Goal: Book appointment/travel/reservation

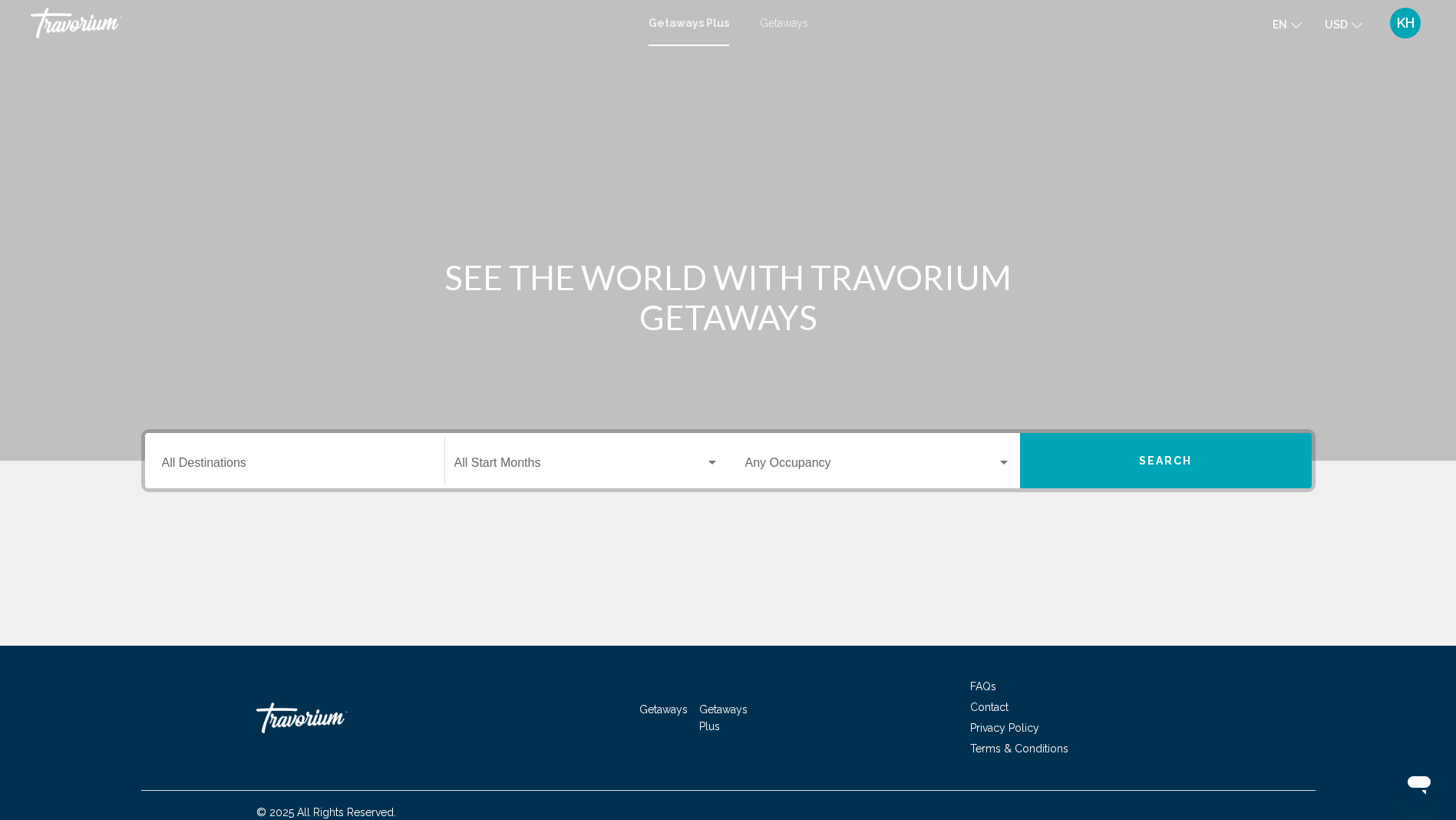
click at [574, 470] on span "Search widget" at bounding box center [579, 466] width 251 height 14
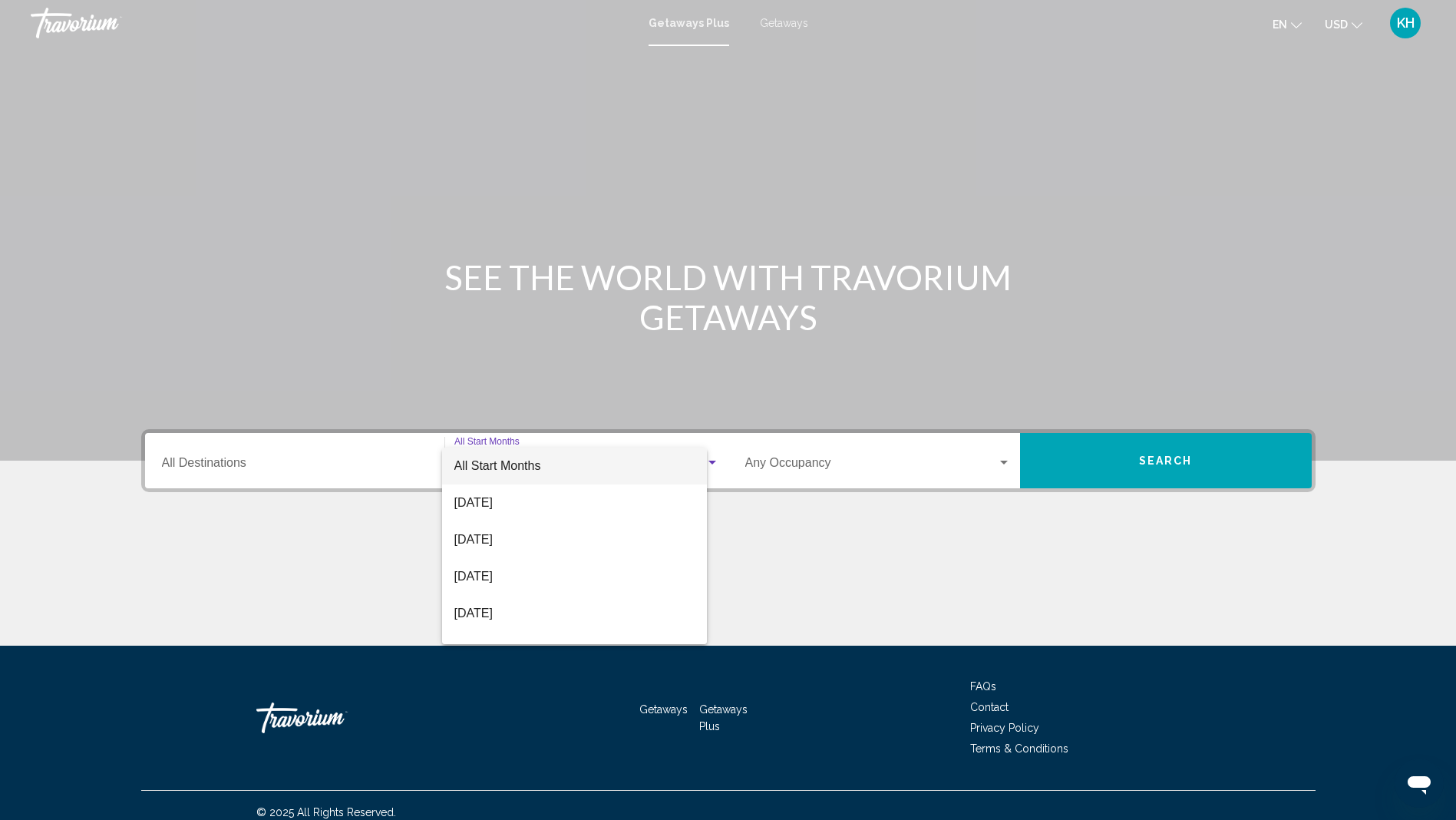
scroll to position [14, 0]
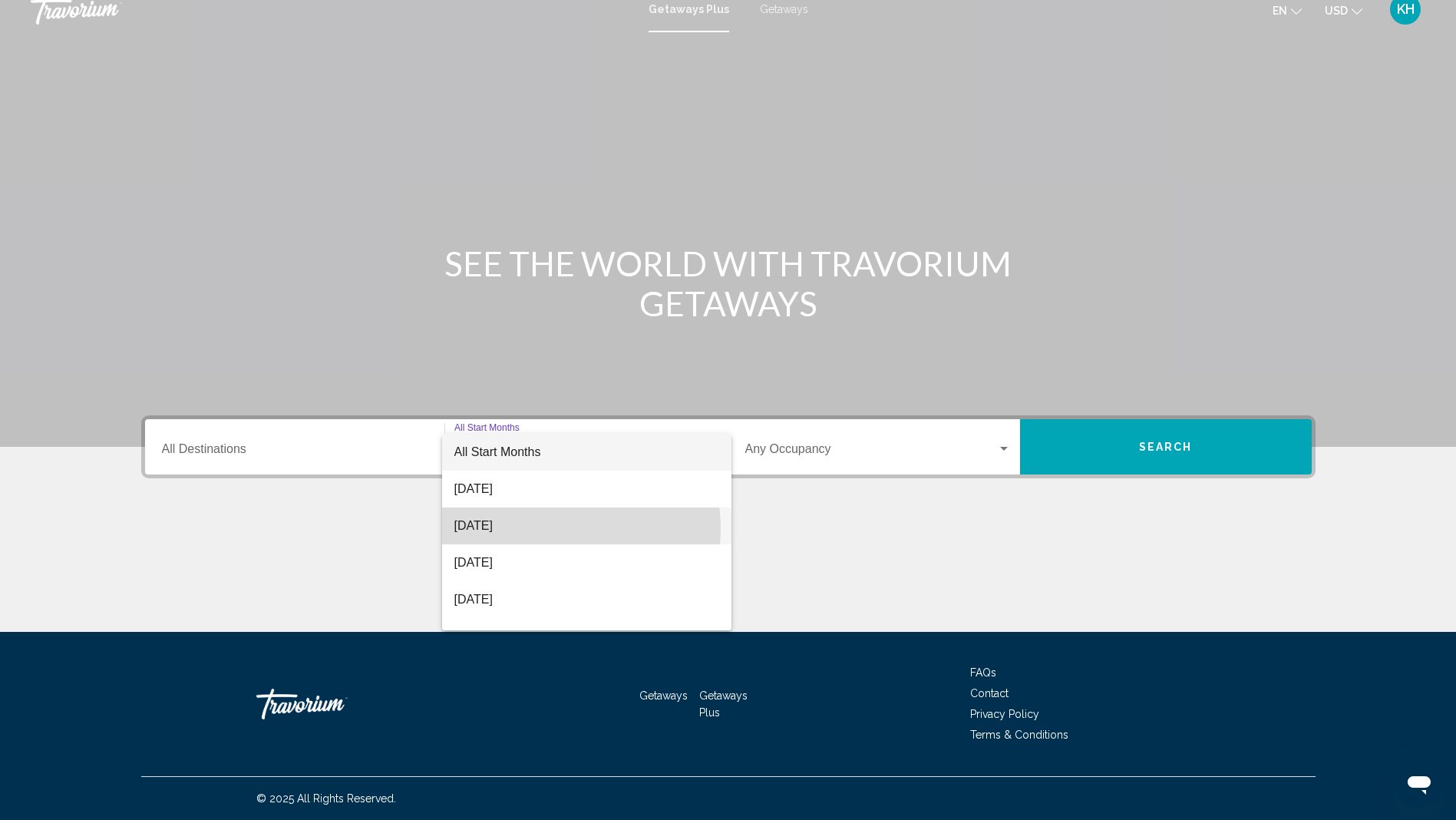
click at [544, 528] on span "[DATE]" at bounding box center [586, 526] width 265 height 37
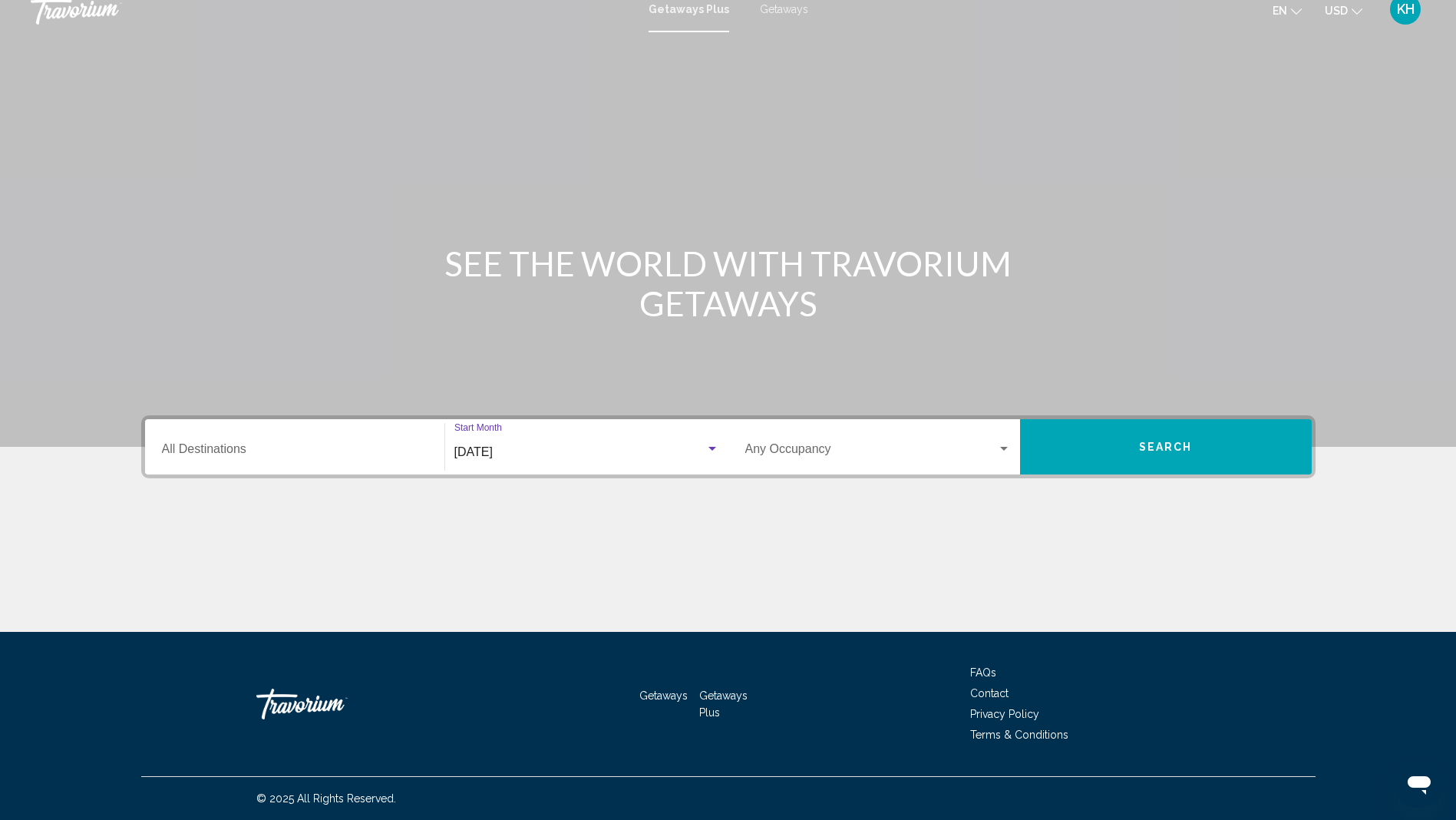
click at [801, 458] on span "Search widget" at bounding box center [871, 452] width 252 height 14
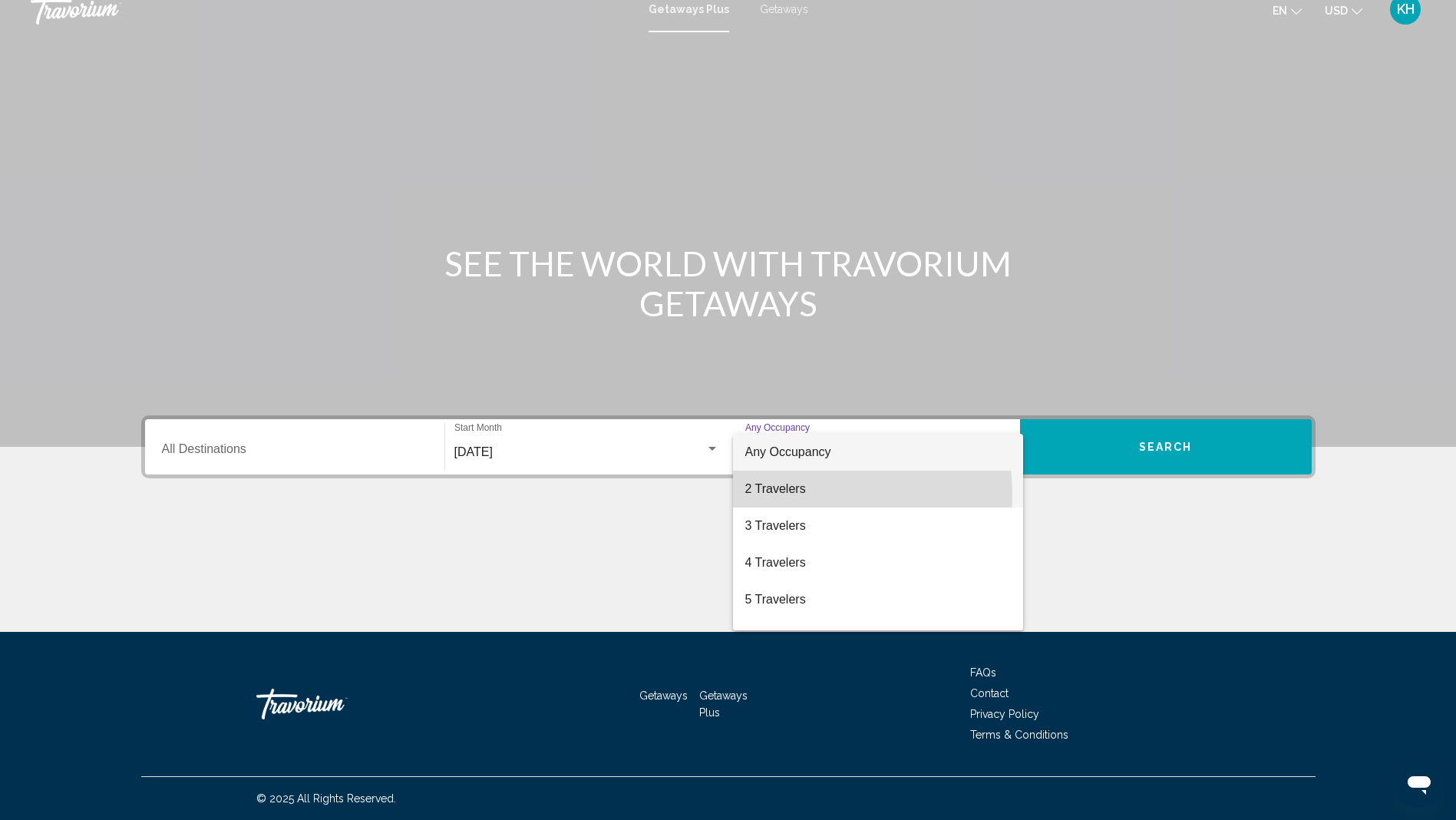
click at [796, 495] on span "2 Travelers" at bounding box center [878, 489] width 265 height 37
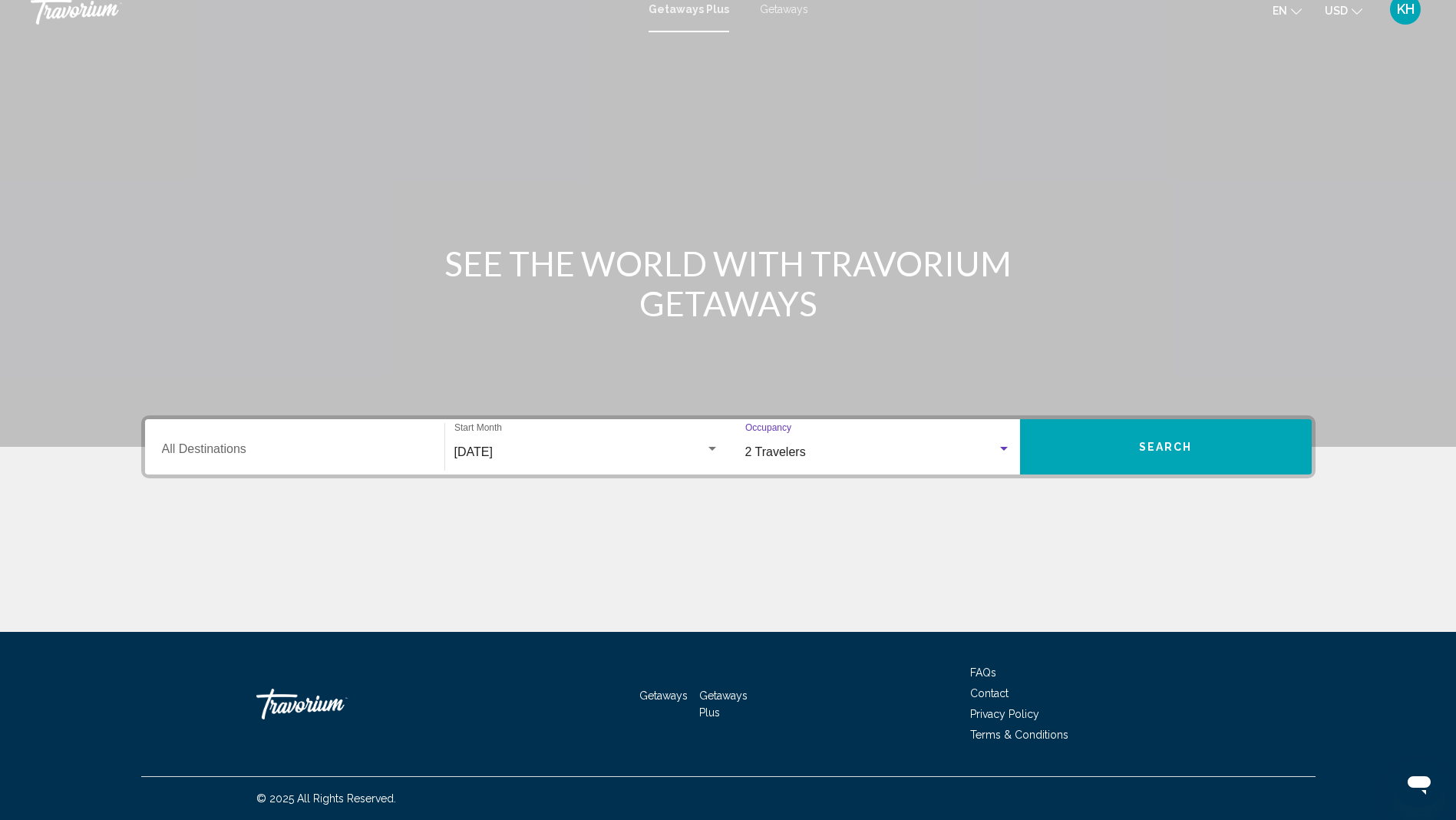
click at [227, 456] on input "Destination All Destinations" at bounding box center [294, 452] width 265 height 14
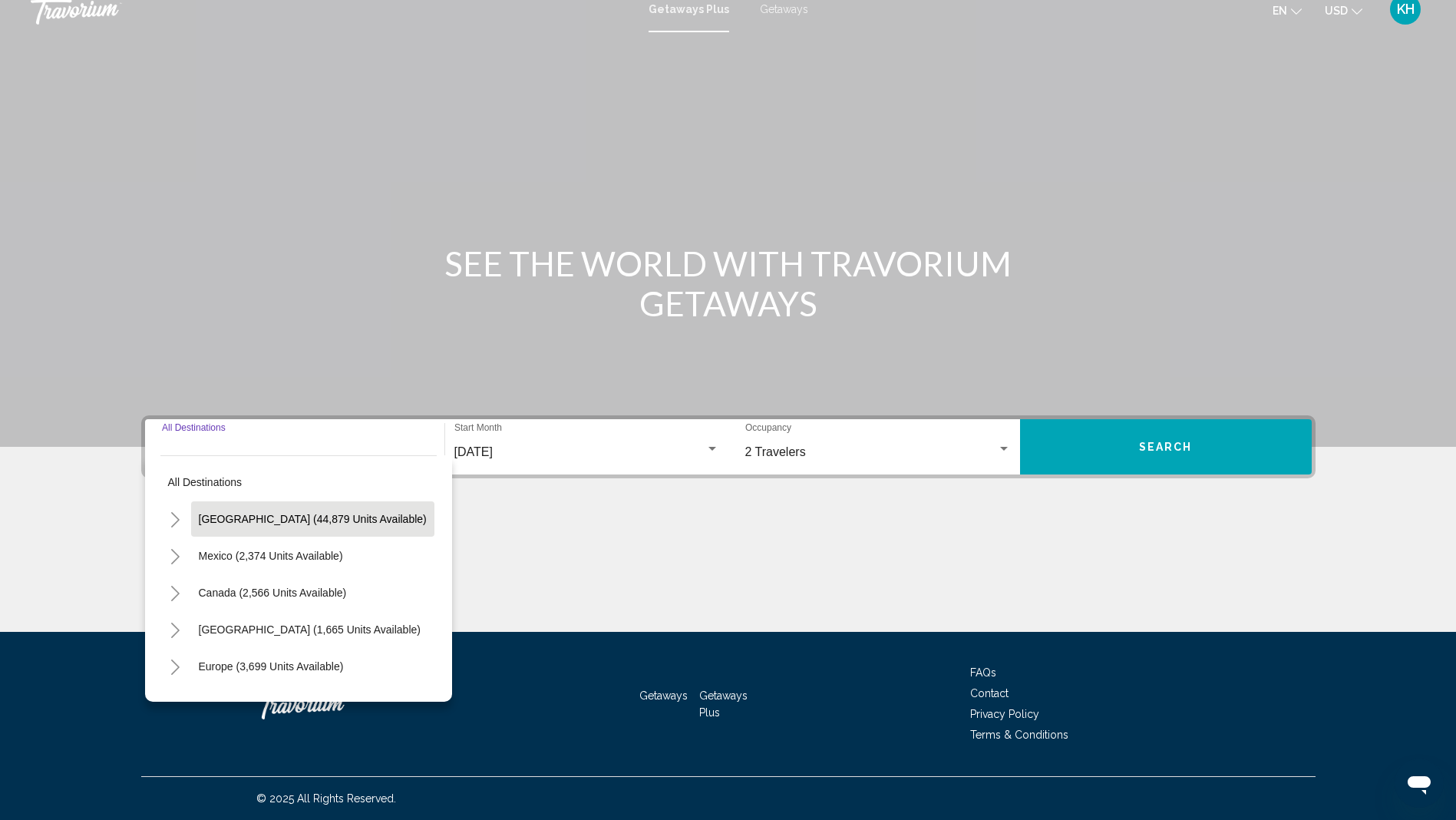
click at [232, 512] on span "[GEOGRAPHIC_DATA] (44,879 units available)" at bounding box center [312, 518] width 228 height 12
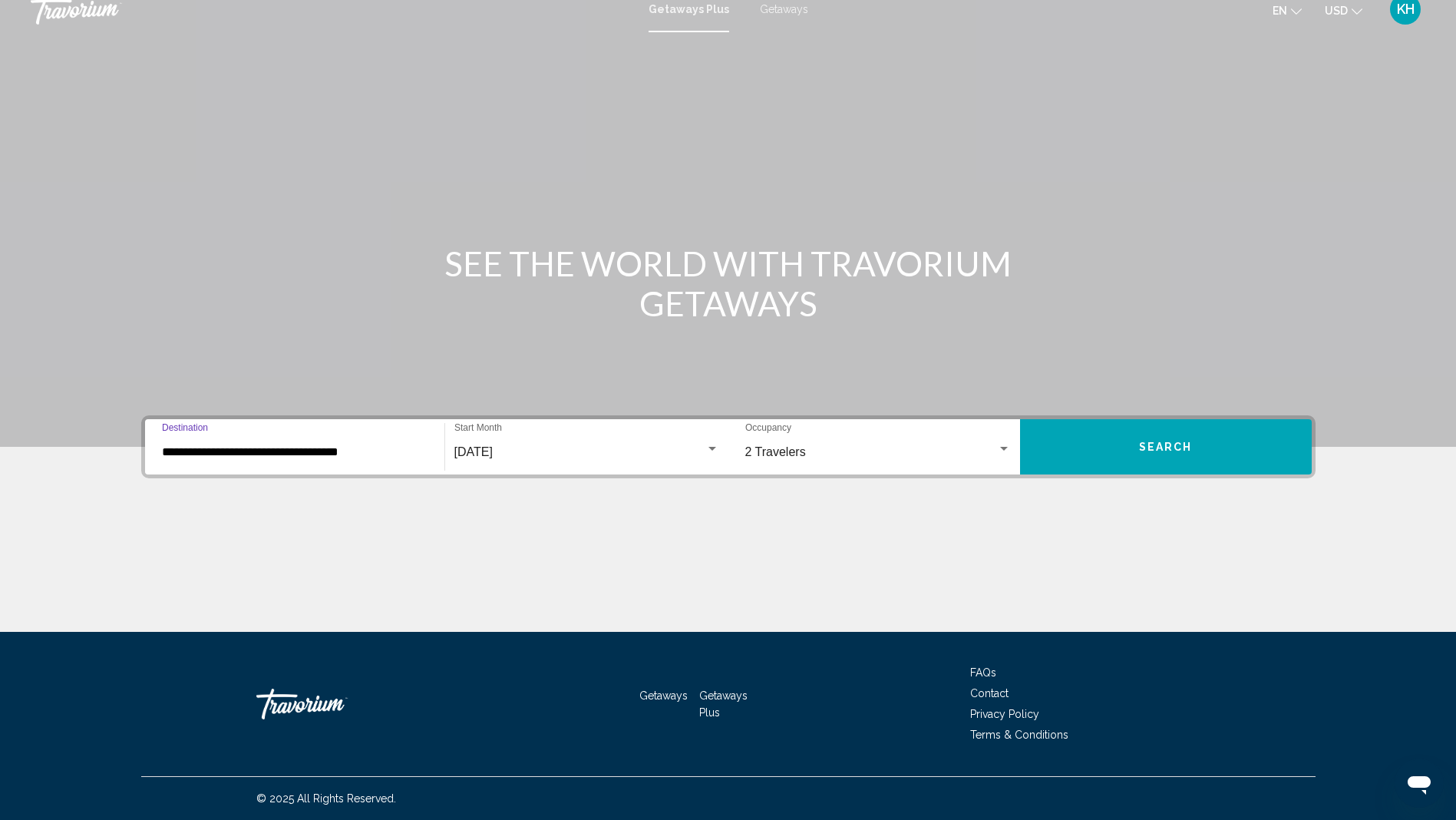
click at [331, 455] on input "**********" at bounding box center [294, 452] width 265 height 14
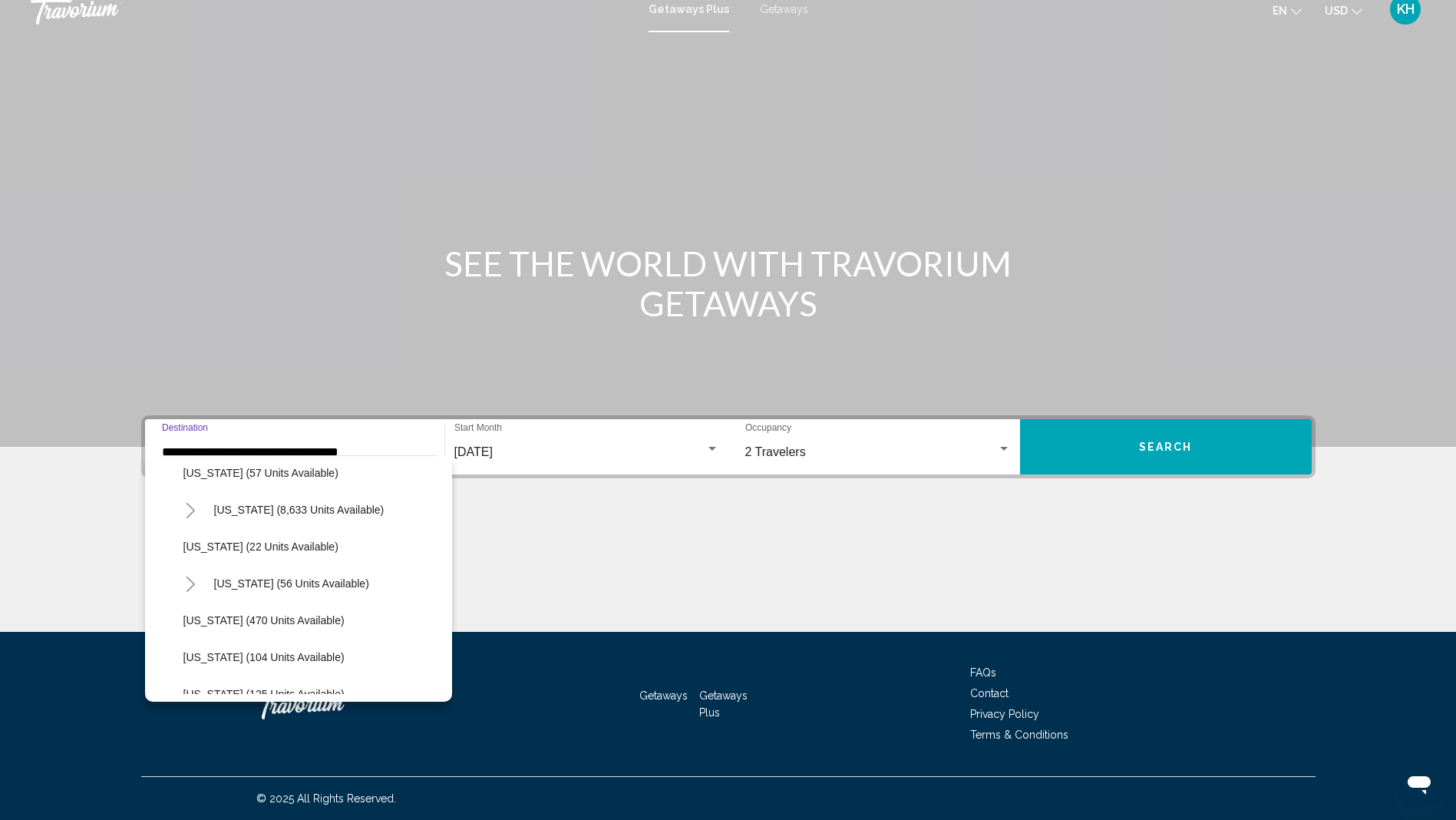
scroll to position [538, 0]
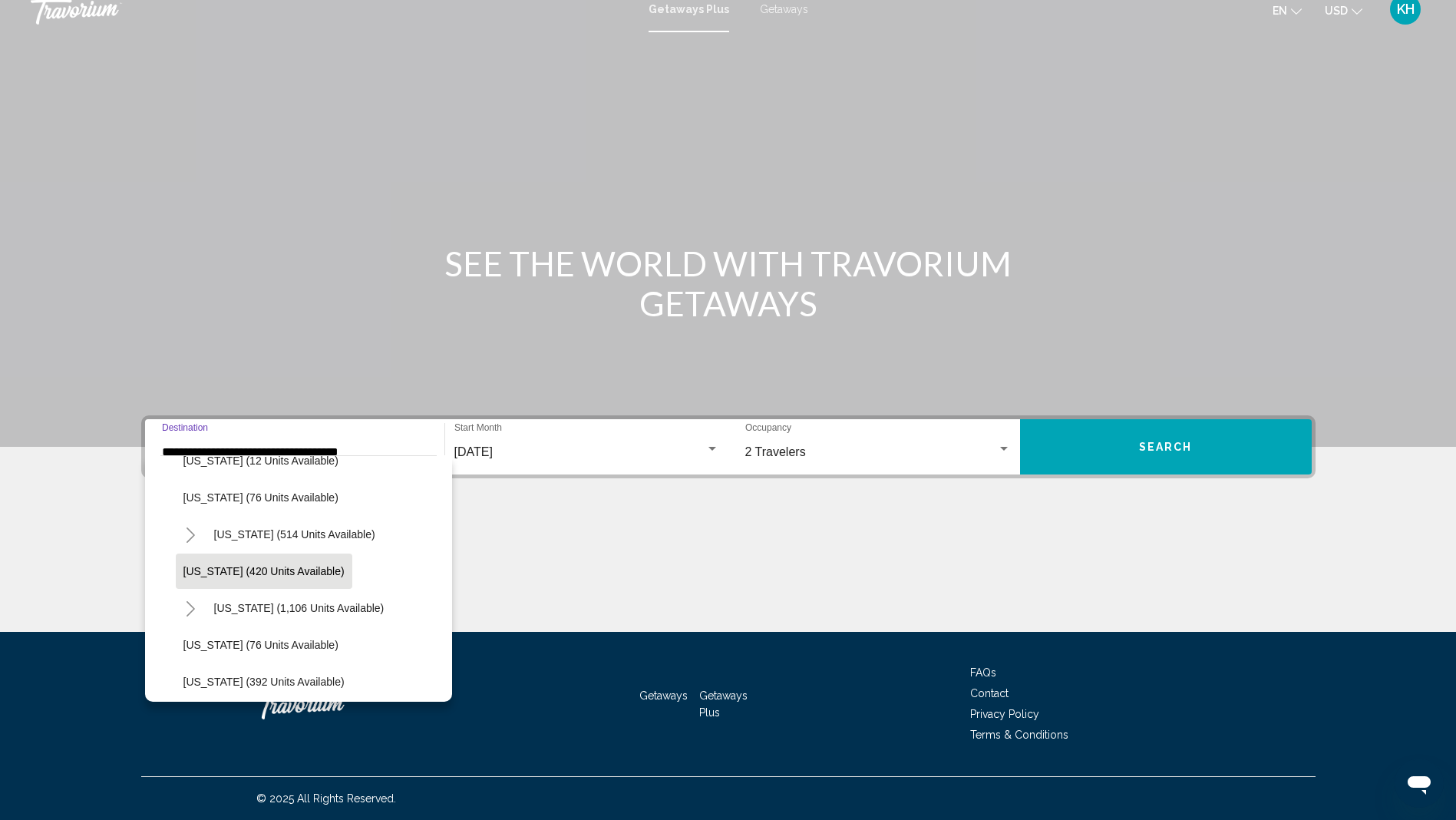
click at [225, 571] on span "[US_STATE] (420 units available)" at bounding box center [264, 571] width 161 height 12
type input "**********"
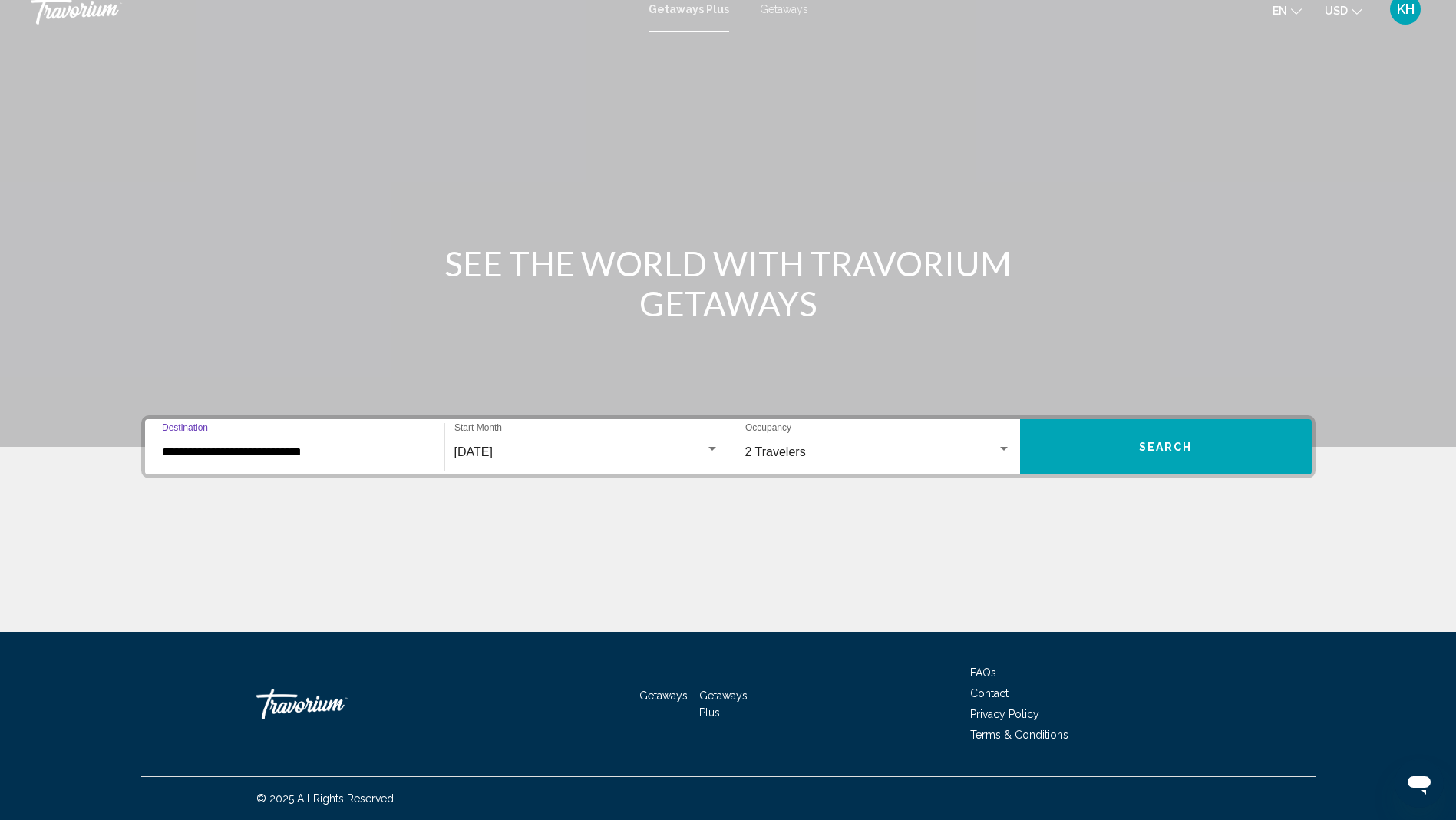
click at [1158, 458] on button "Search" at bounding box center [1165, 446] width 291 height 55
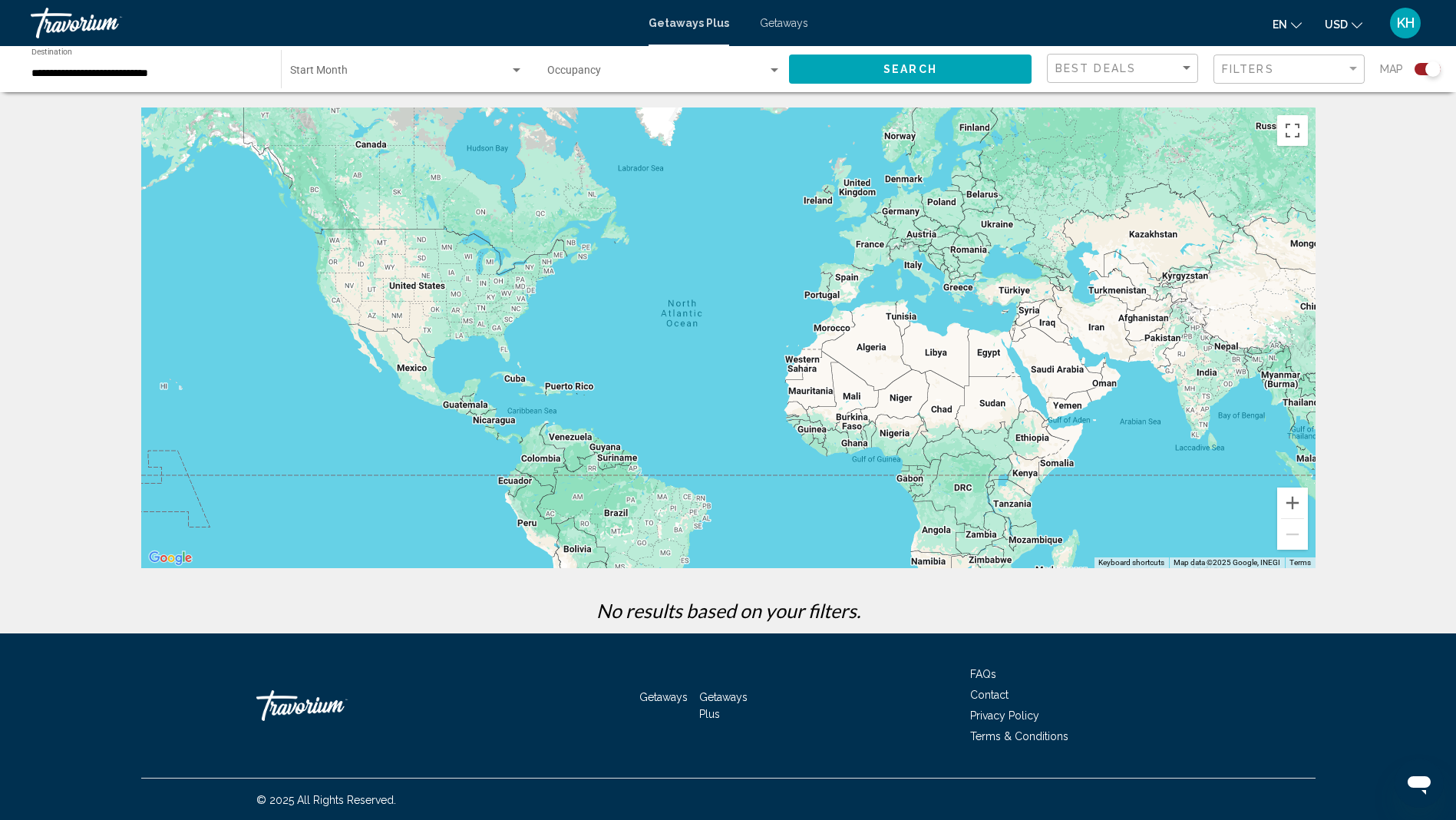
click at [434, 93] on div "**********" at bounding box center [728, 316] width 1456 height 634
click at [429, 71] on span "Search widget" at bounding box center [400, 73] width 219 height 12
click at [407, 69] on span "All Start Months" at bounding box center [406, 73] width 233 height 32
click at [614, 71] on span "Search widget" at bounding box center [657, 73] width 220 height 12
click at [145, 79] on div at bounding box center [728, 410] width 1456 height 820
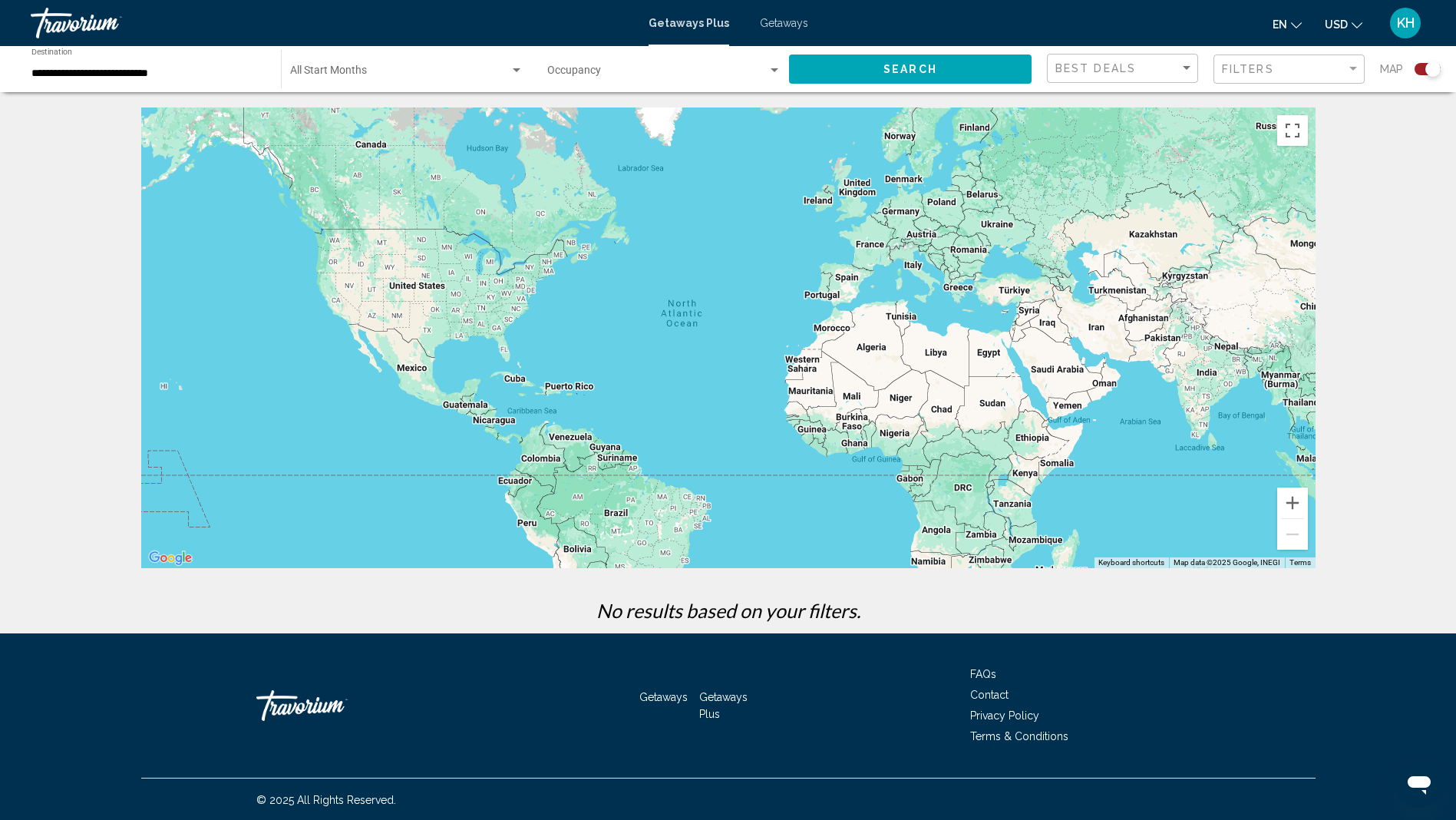
click at [82, 73] on input "**********" at bounding box center [148, 73] width 234 height 12
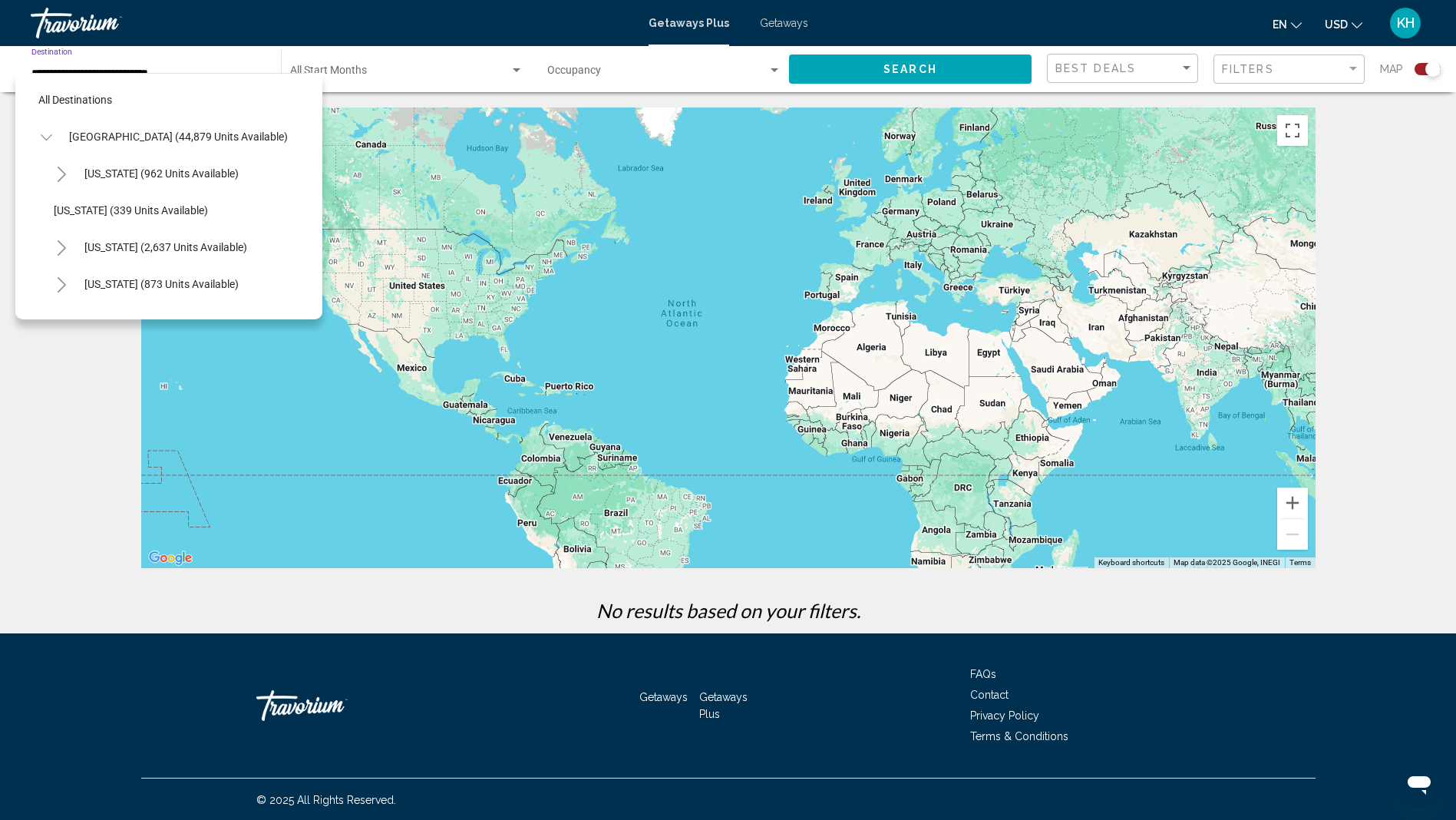
scroll to position [540, 0]
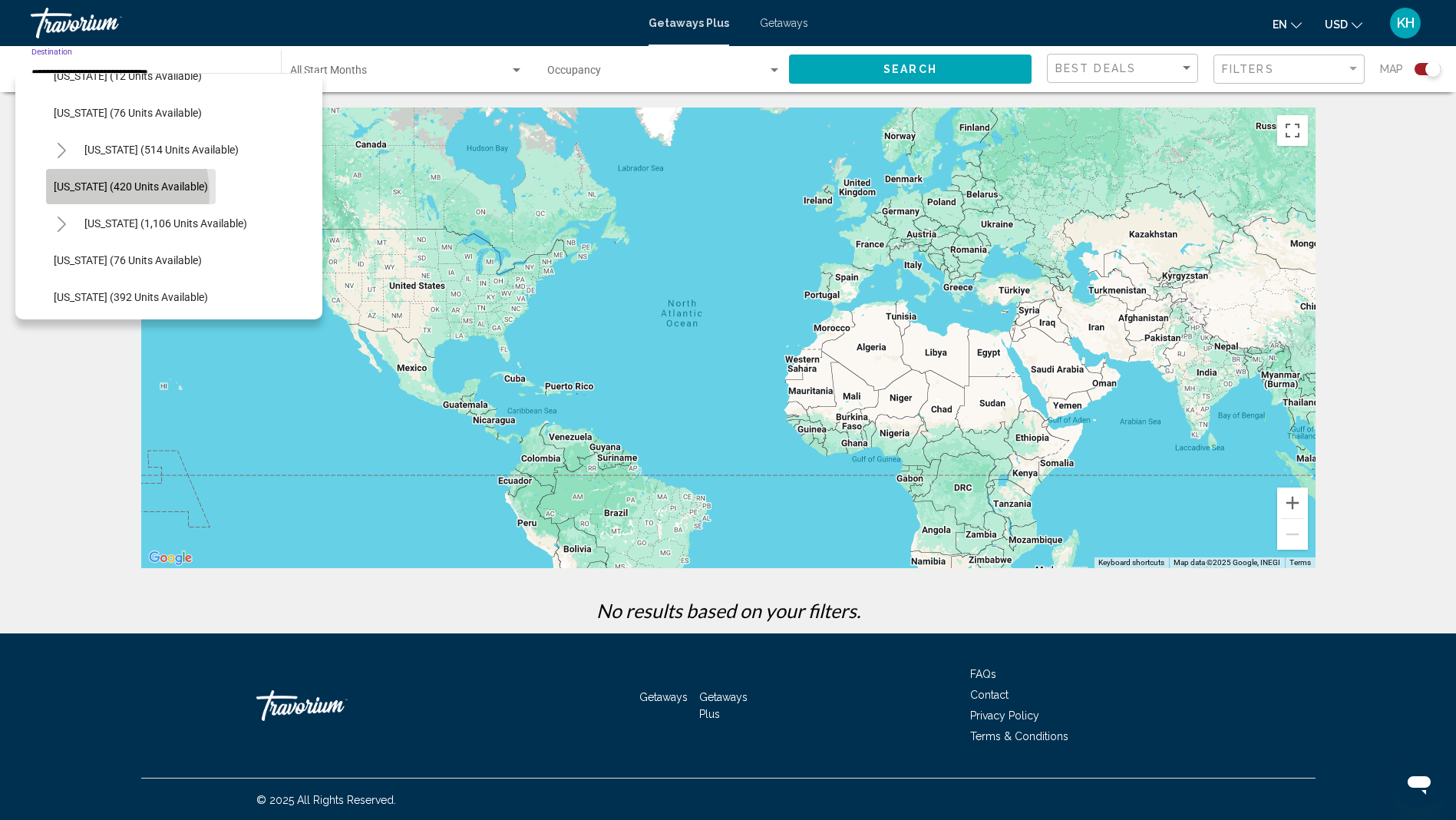
click at [95, 194] on button "[US_STATE] (420 units available)" at bounding box center [131, 186] width 169 height 36
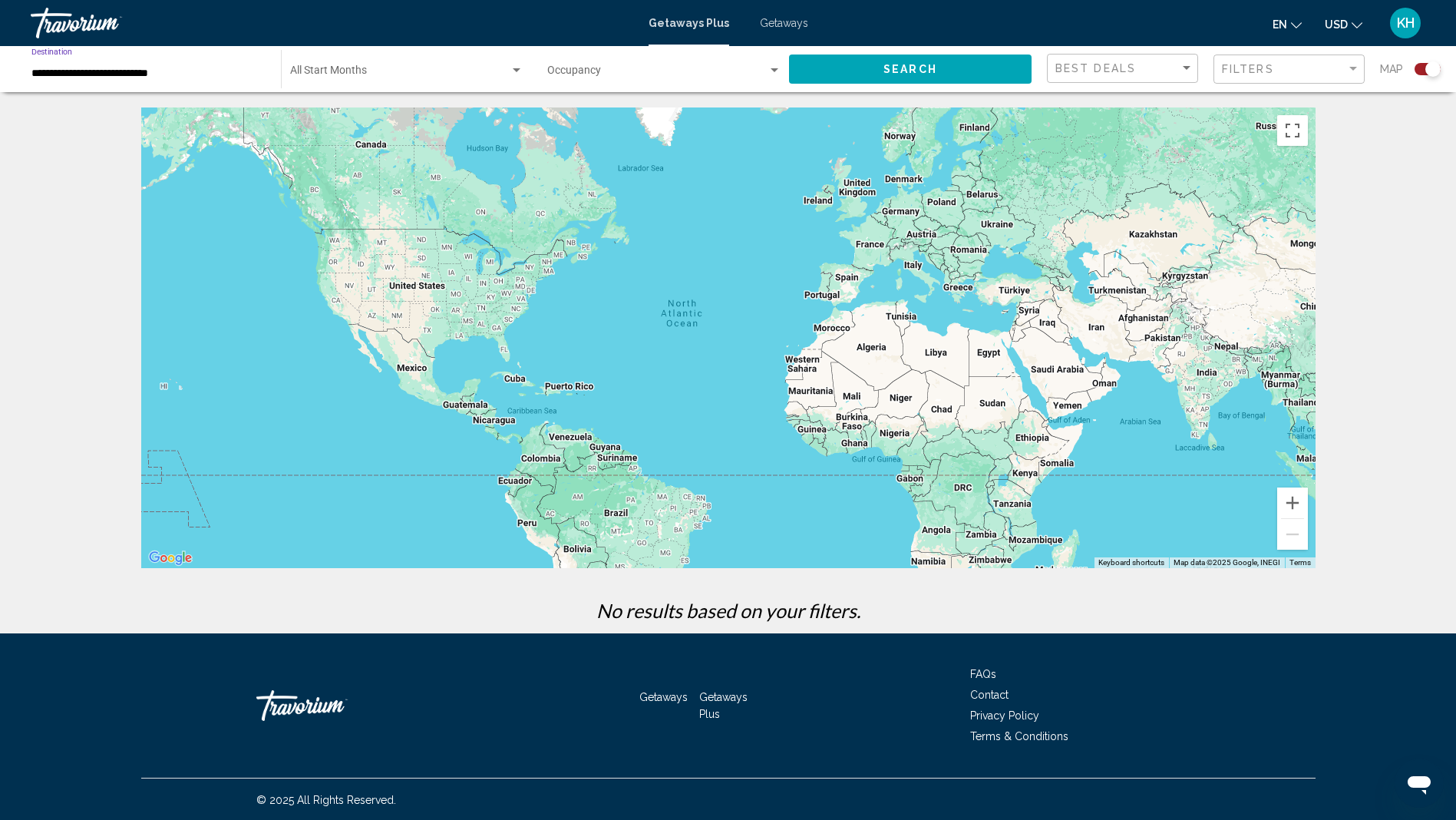
click at [96, 82] on div "**********" at bounding box center [148, 69] width 234 height 42
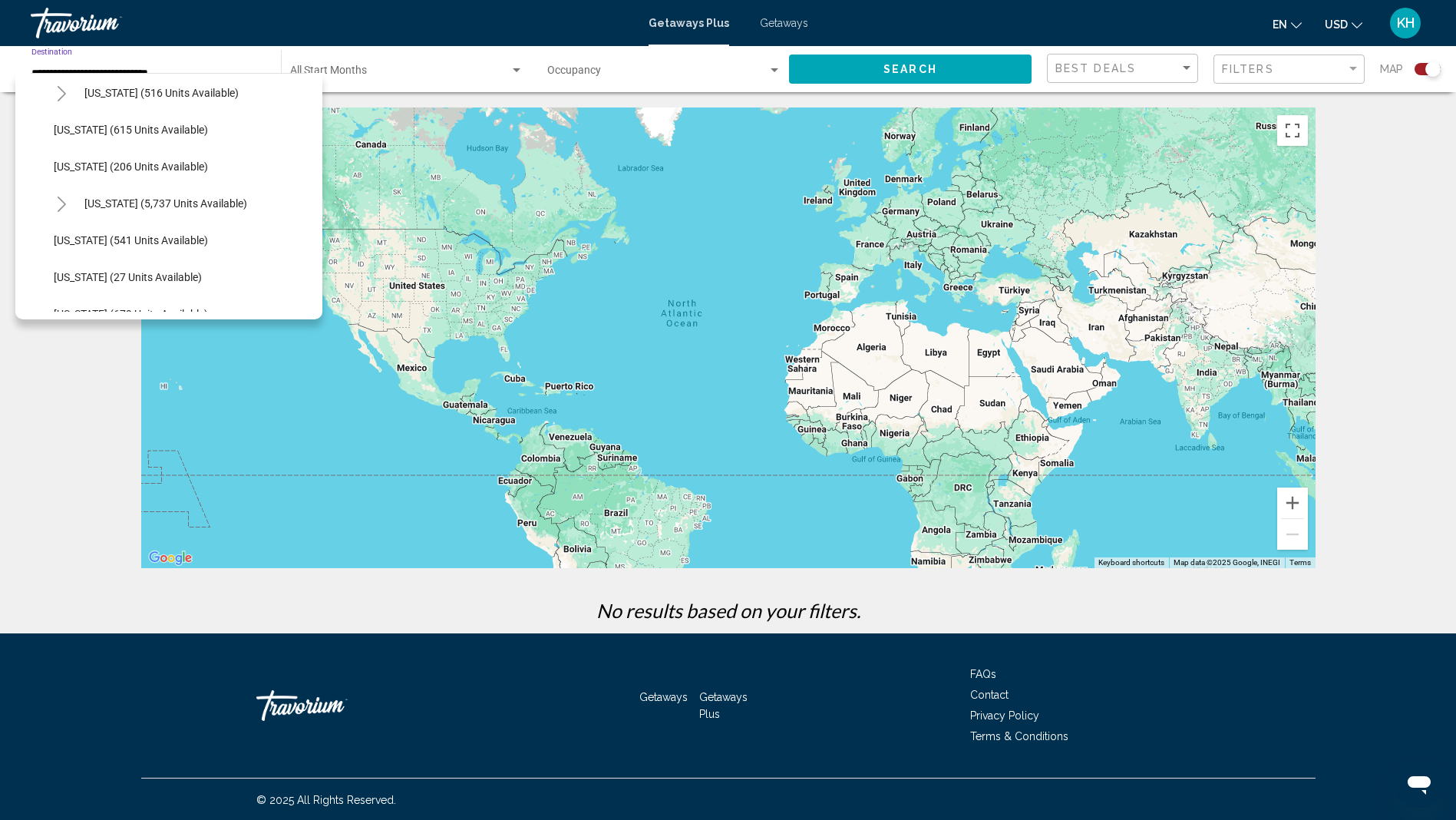
scroll to position [1336, 0]
click at [67, 165] on icon "Toggle Virginia (5,737 units available)" at bounding box center [61, 165] width 11 height 15
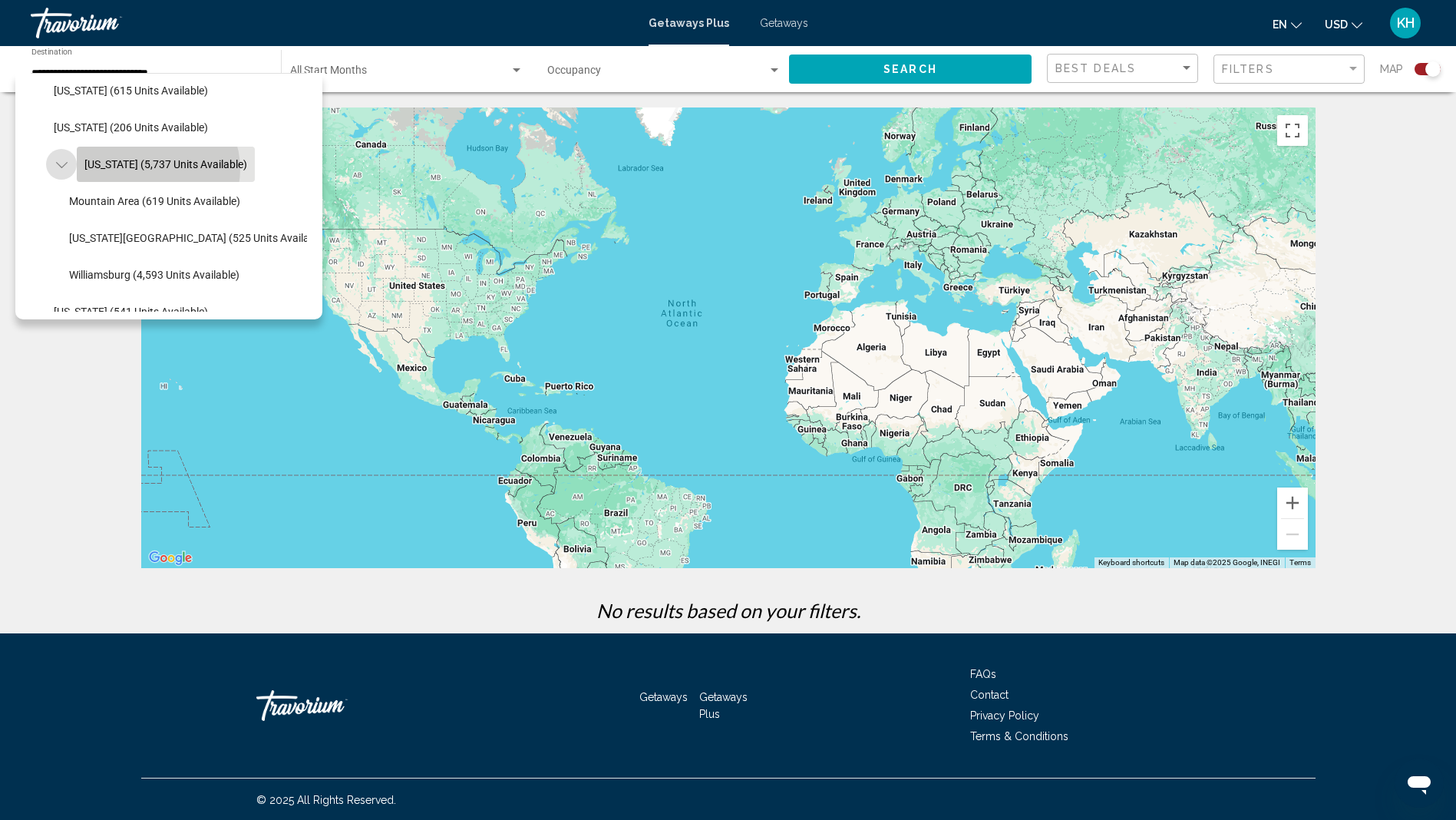
click at [151, 169] on span "[US_STATE] (5,737 units available)" at bounding box center [166, 164] width 163 height 12
type input "**********"
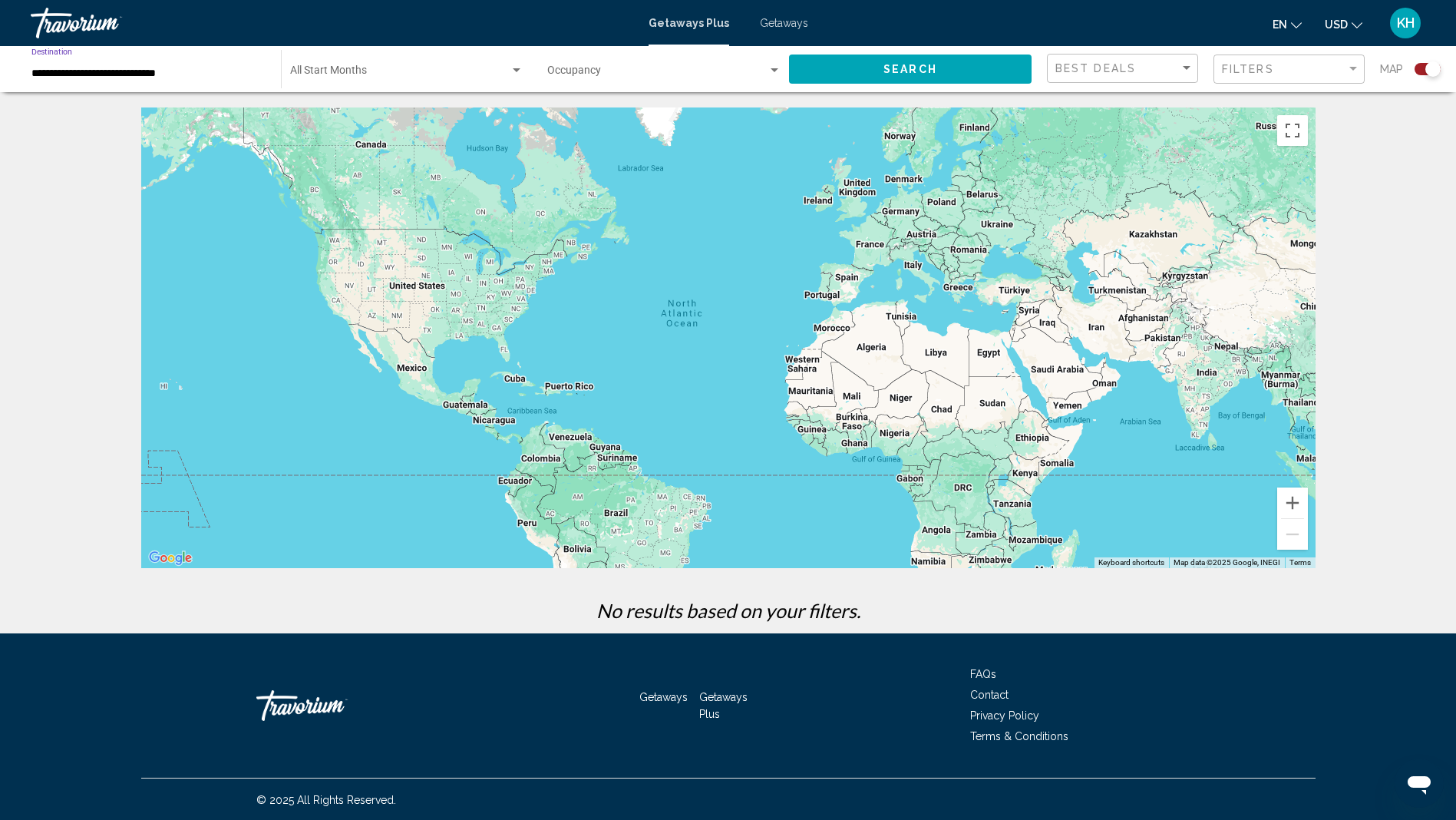
click at [403, 68] on span "Search widget" at bounding box center [400, 73] width 219 height 12
click at [502, 65] on span "All Start Months" at bounding box center [406, 73] width 233 height 32
click at [519, 71] on div "Search widget" at bounding box center [516, 70] width 8 height 4
click at [657, 70] on div at bounding box center [728, 410] width 1456 height 820
click at [654, 73] on span "Search widget" at bounding box center [657, 73] width 220 height 12
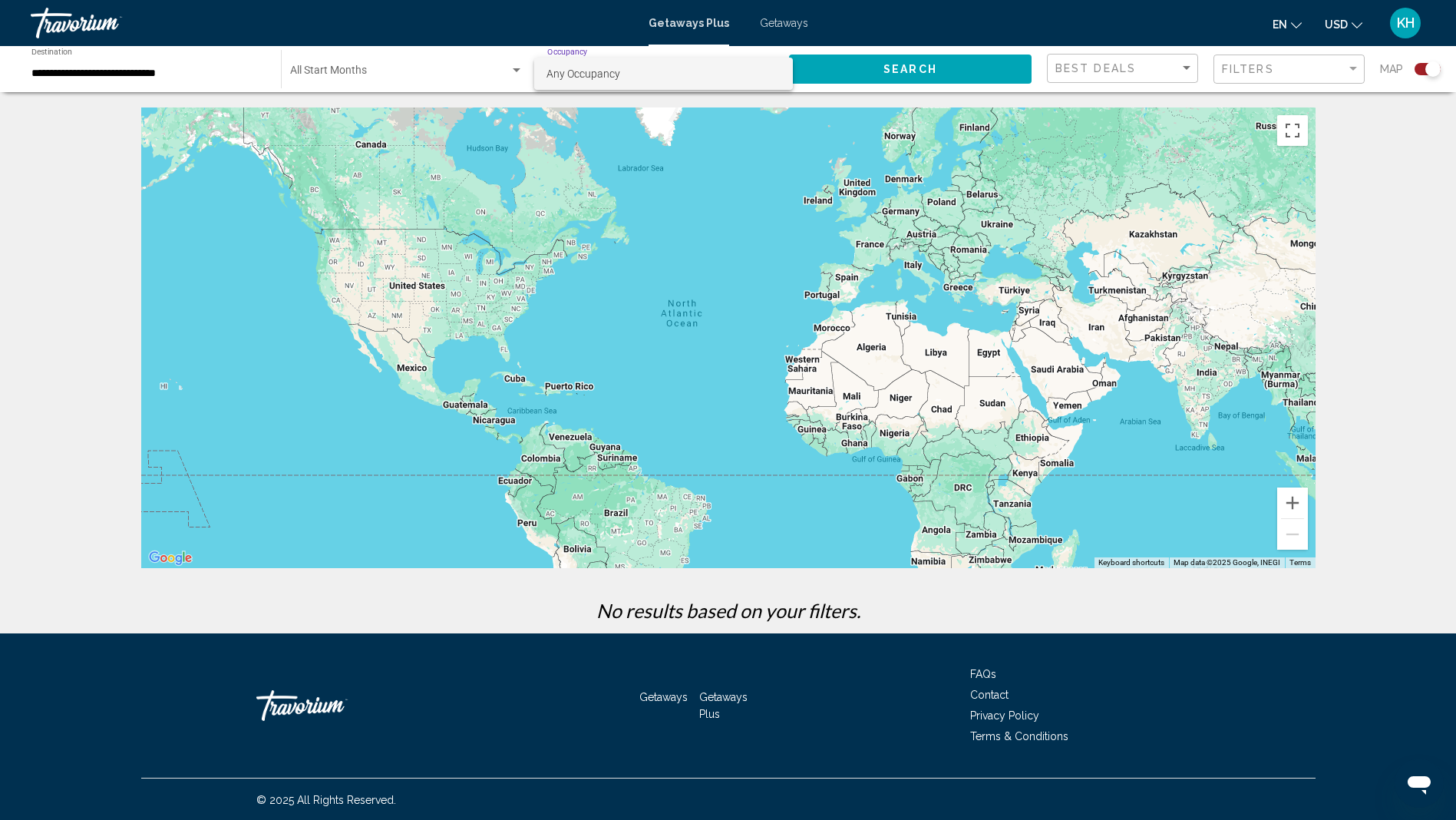
click at [703, 82] on span "Any Occupancy" at bounding box center [663, 73] width 234 height 32
click at [863, 73] on button "Search" at bounding box center [910, 69] width 243 height 28
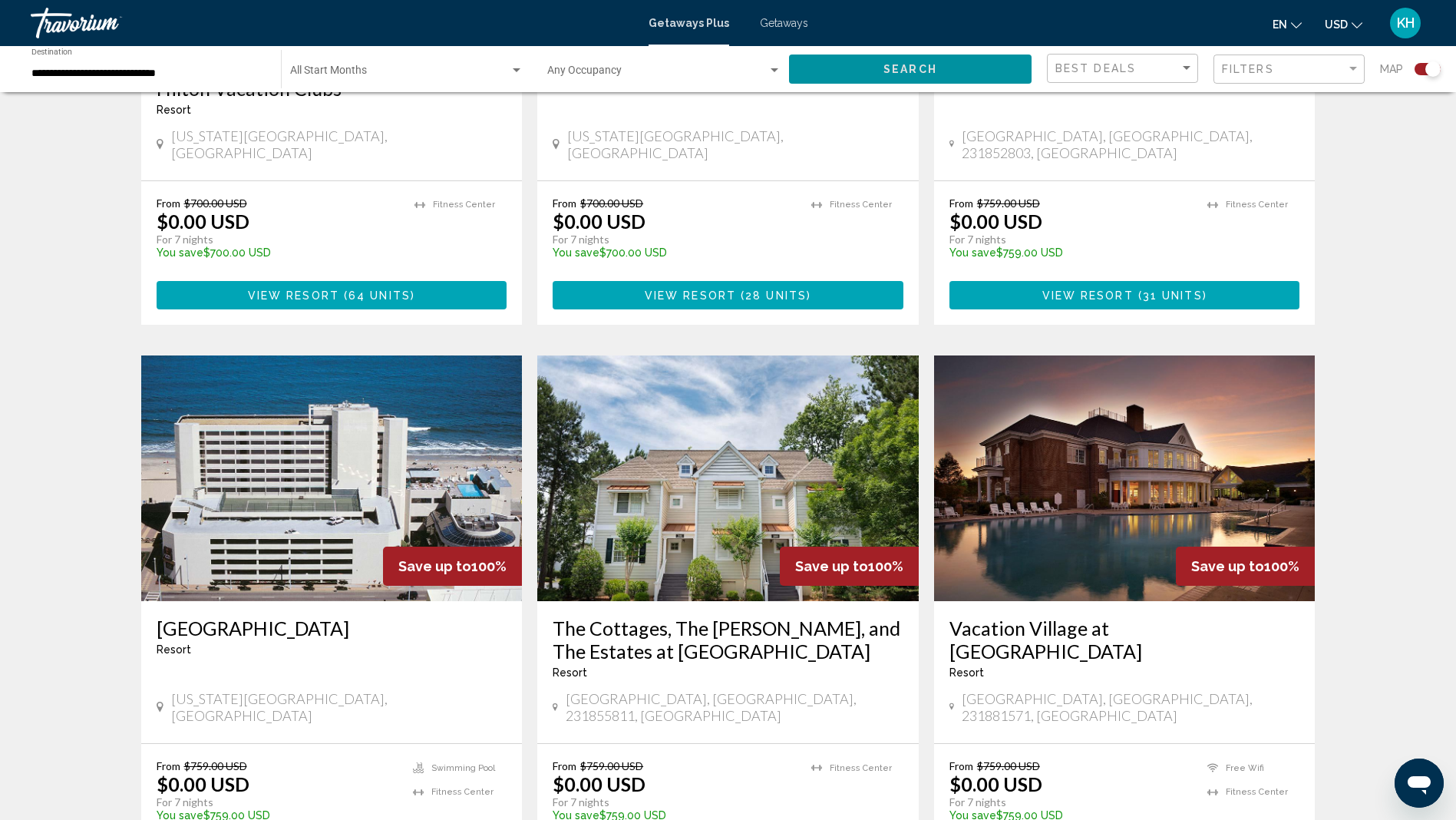
scroll to position [538, 0]
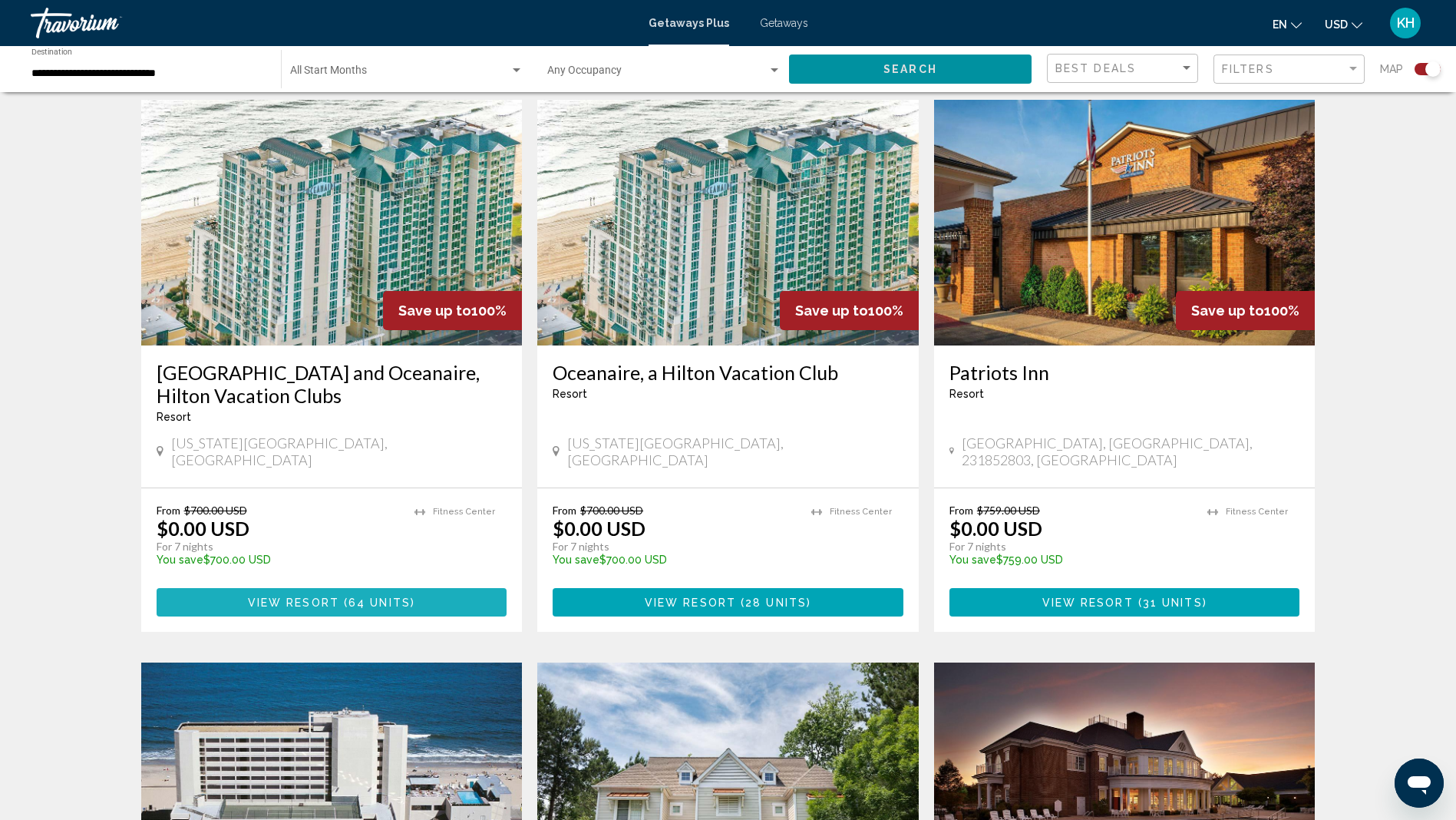
click at [343, 596] on span "( 64 units )" at bounding box center [377, 602] width 76 height 12
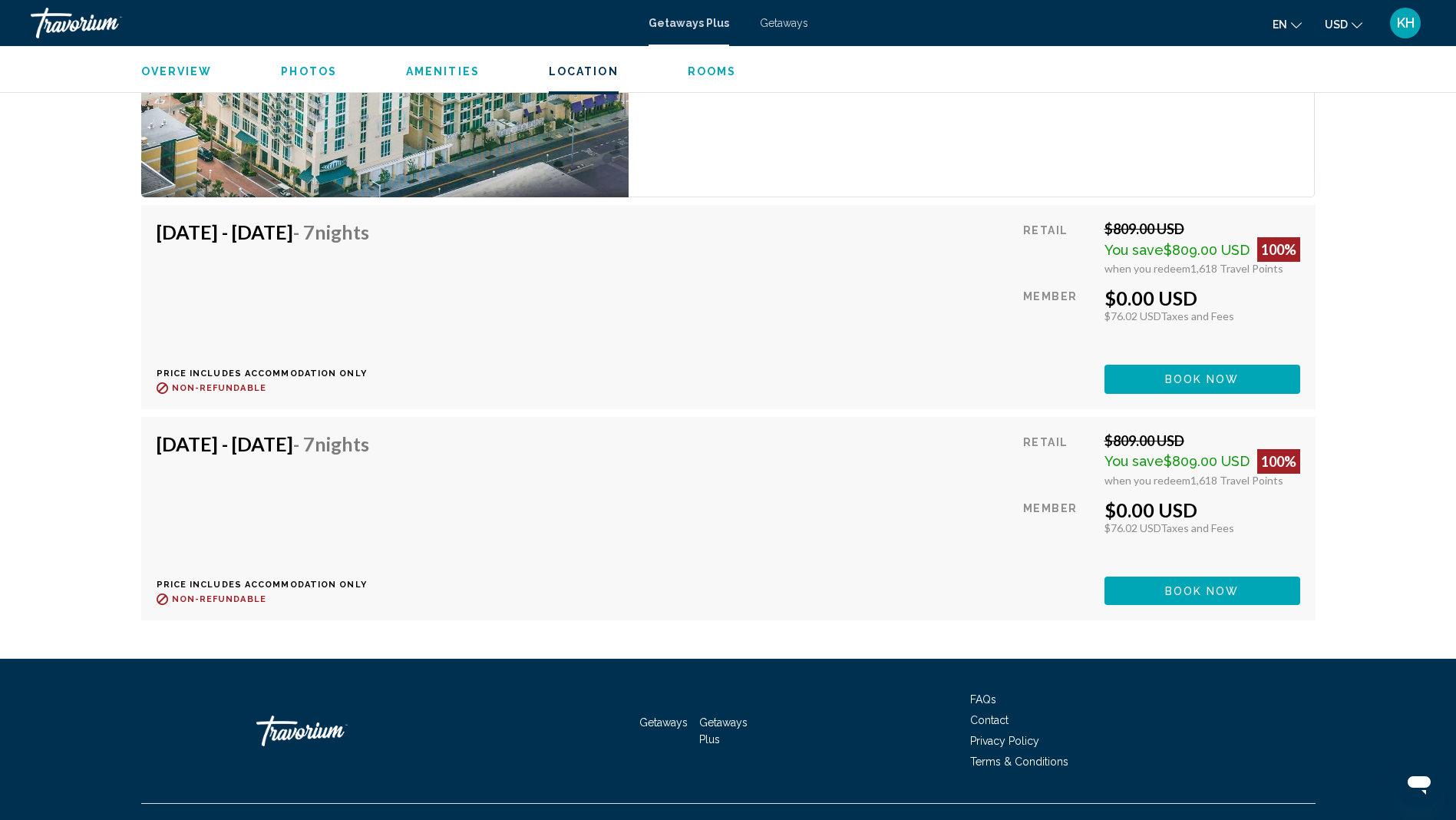
scroll to position [11676, 0]
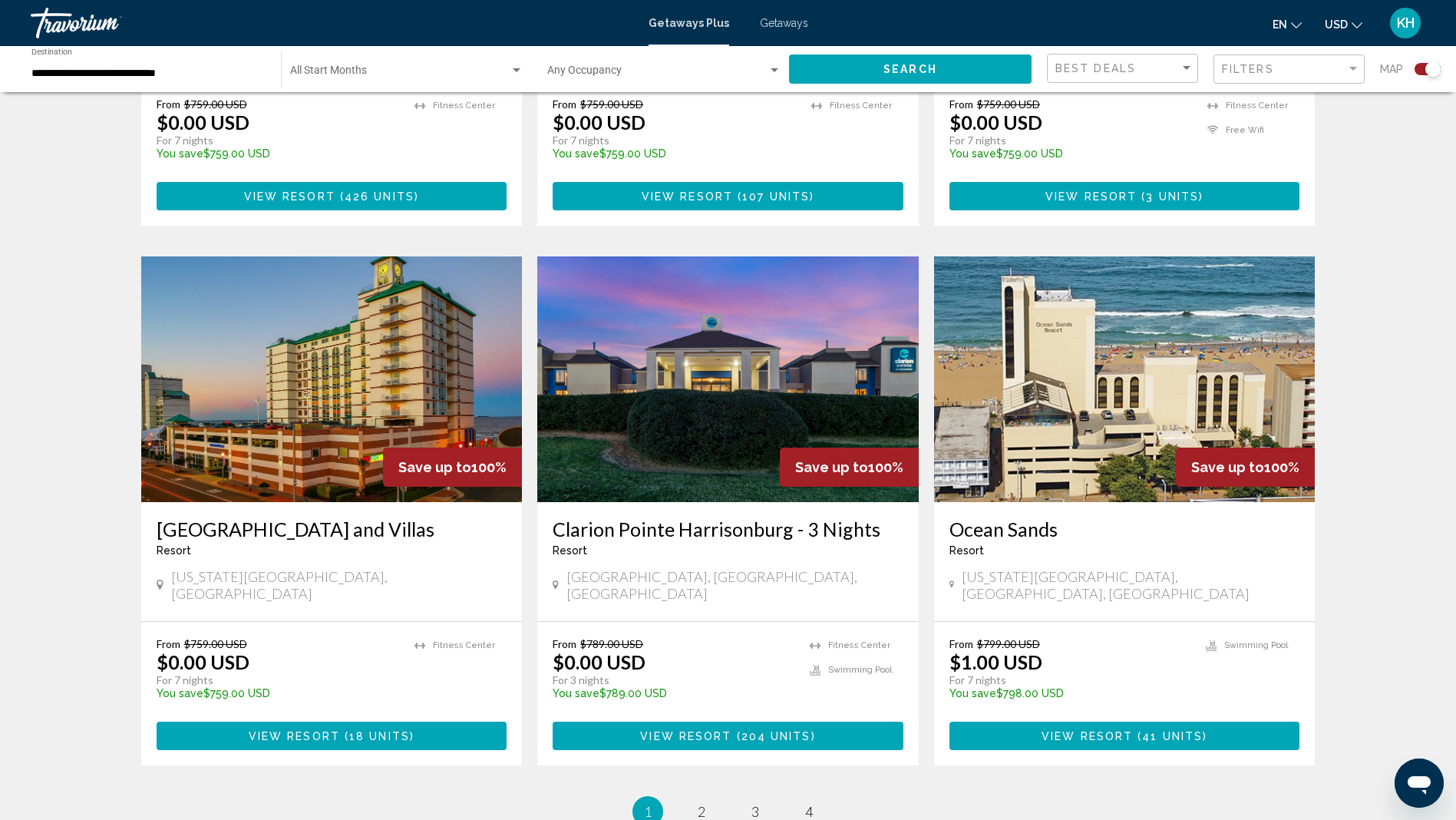
scroll to position [2150, 0]
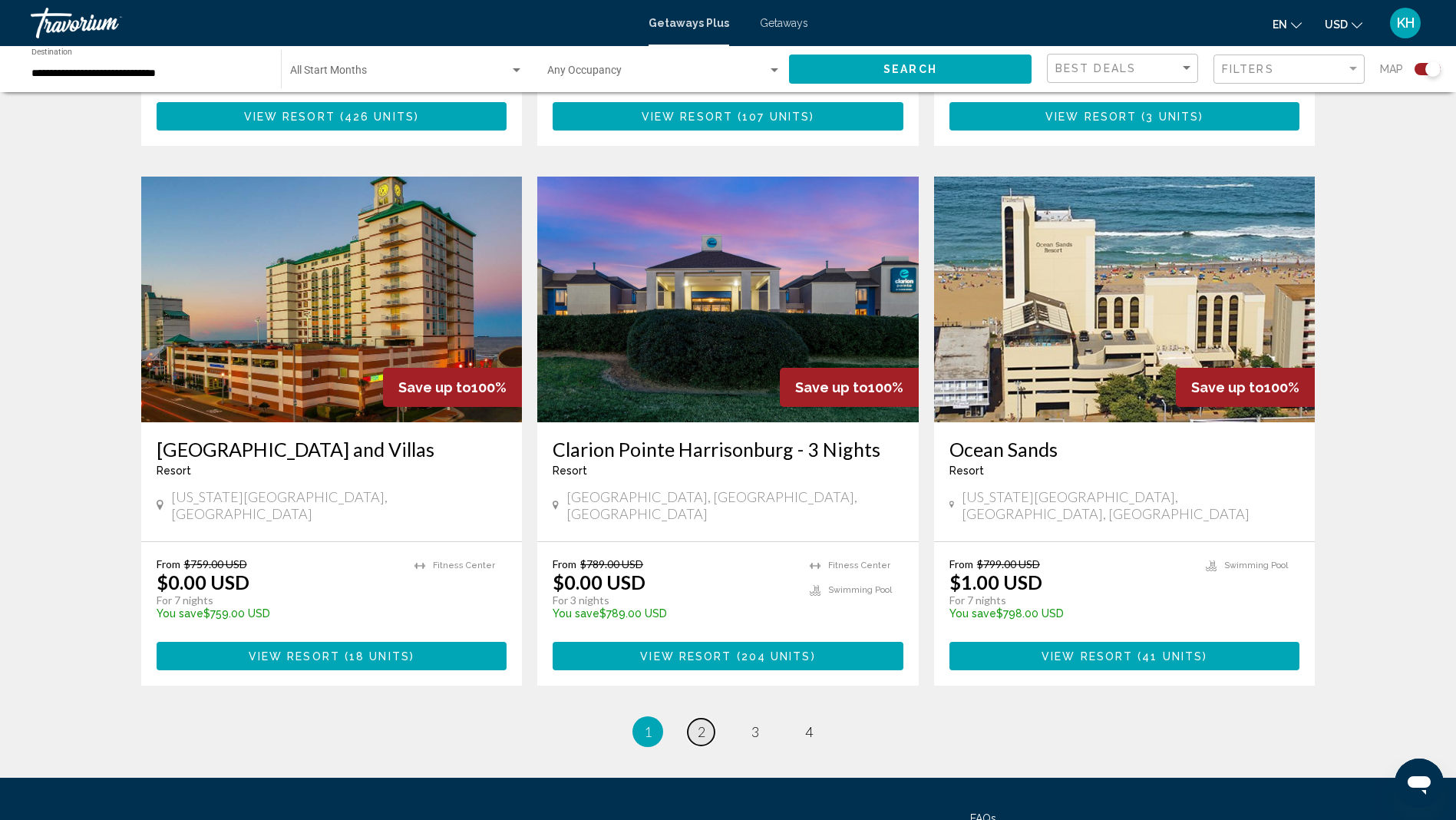
click at [698, 723] on span "2" at bounding box center [702, 731] width 8 height 17
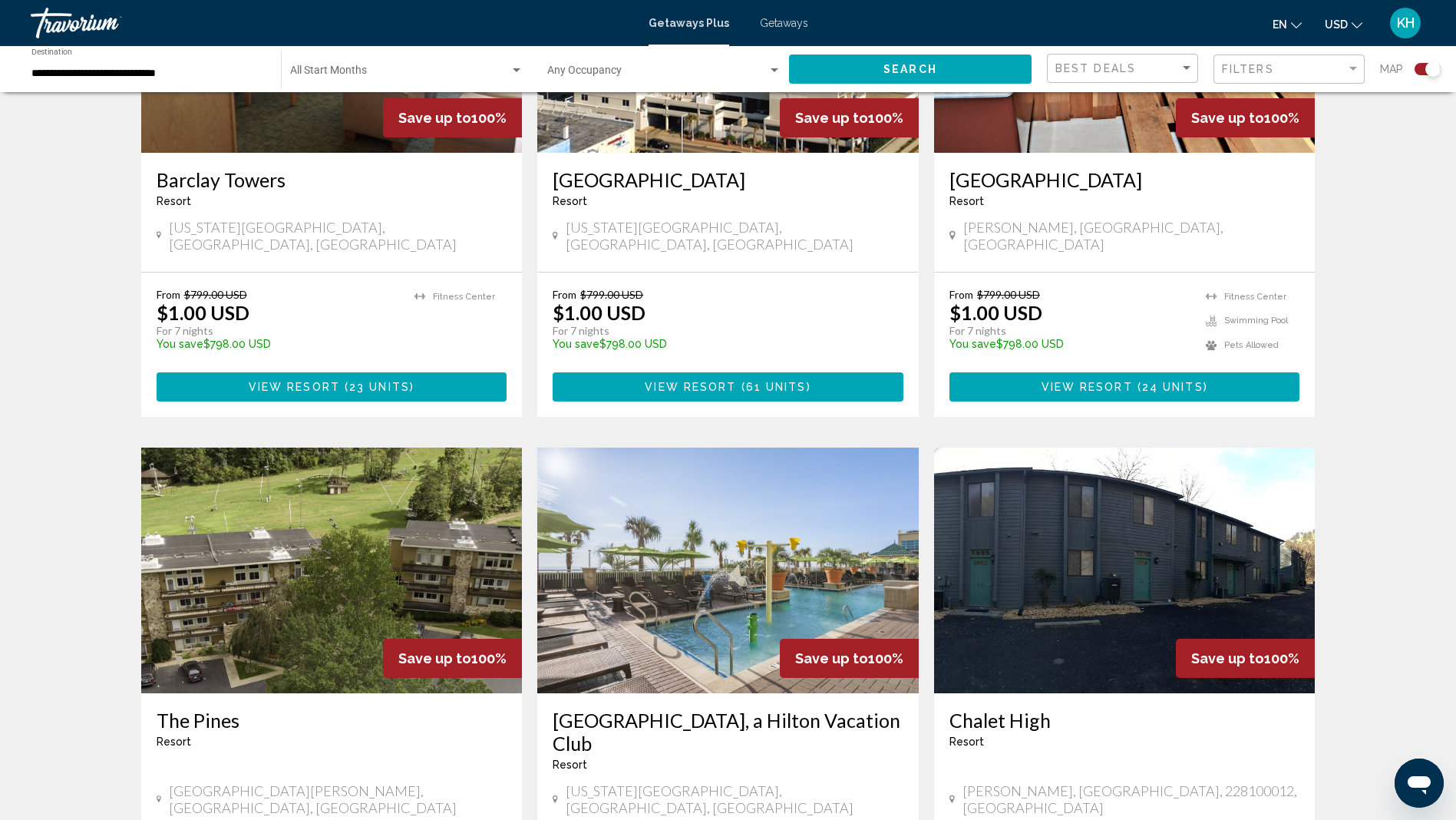
scroll to position [1382, 0]
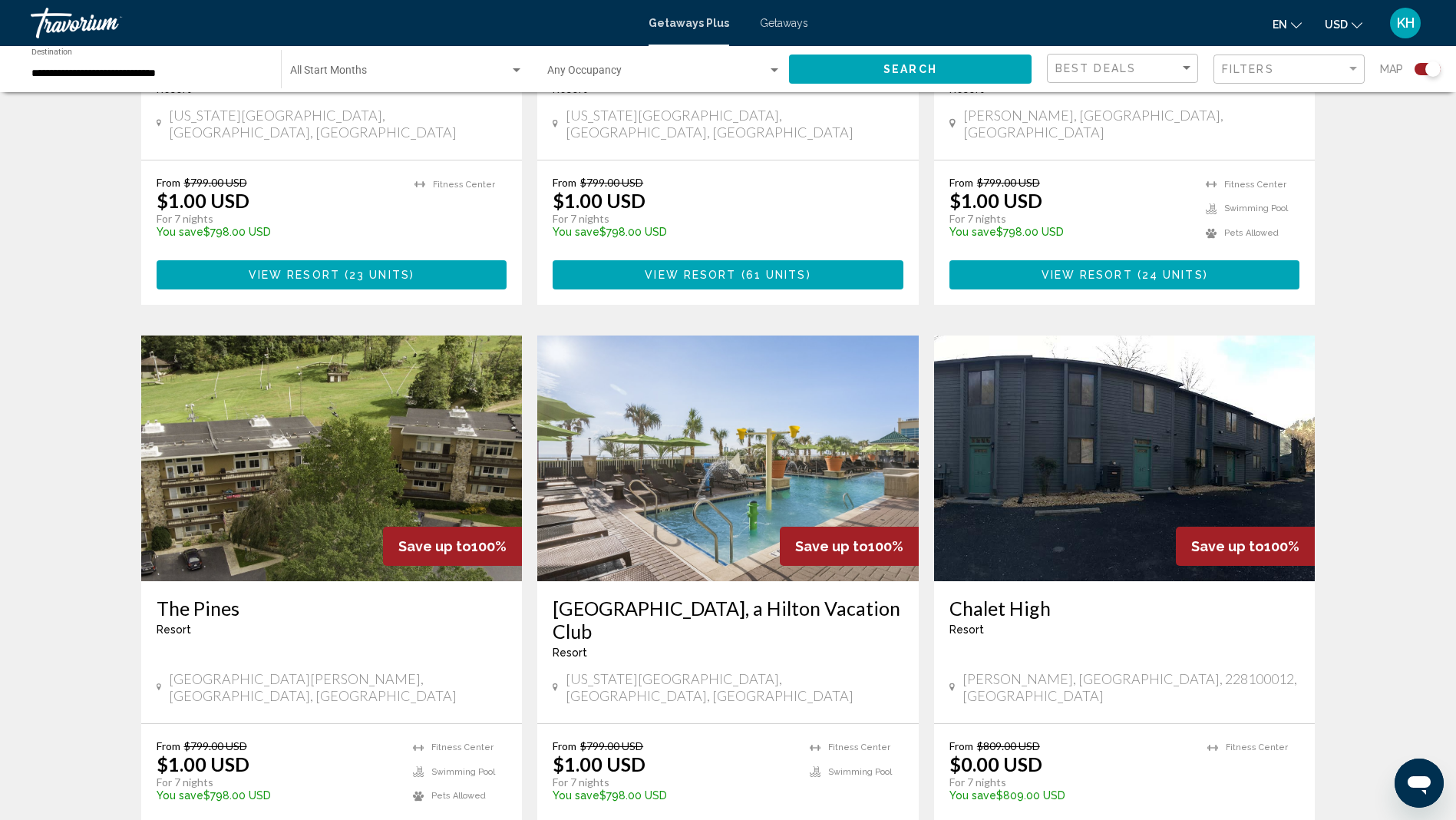
click at [711, 435] on img "Main content" at bounding box center [728, 458] width 382 height 245
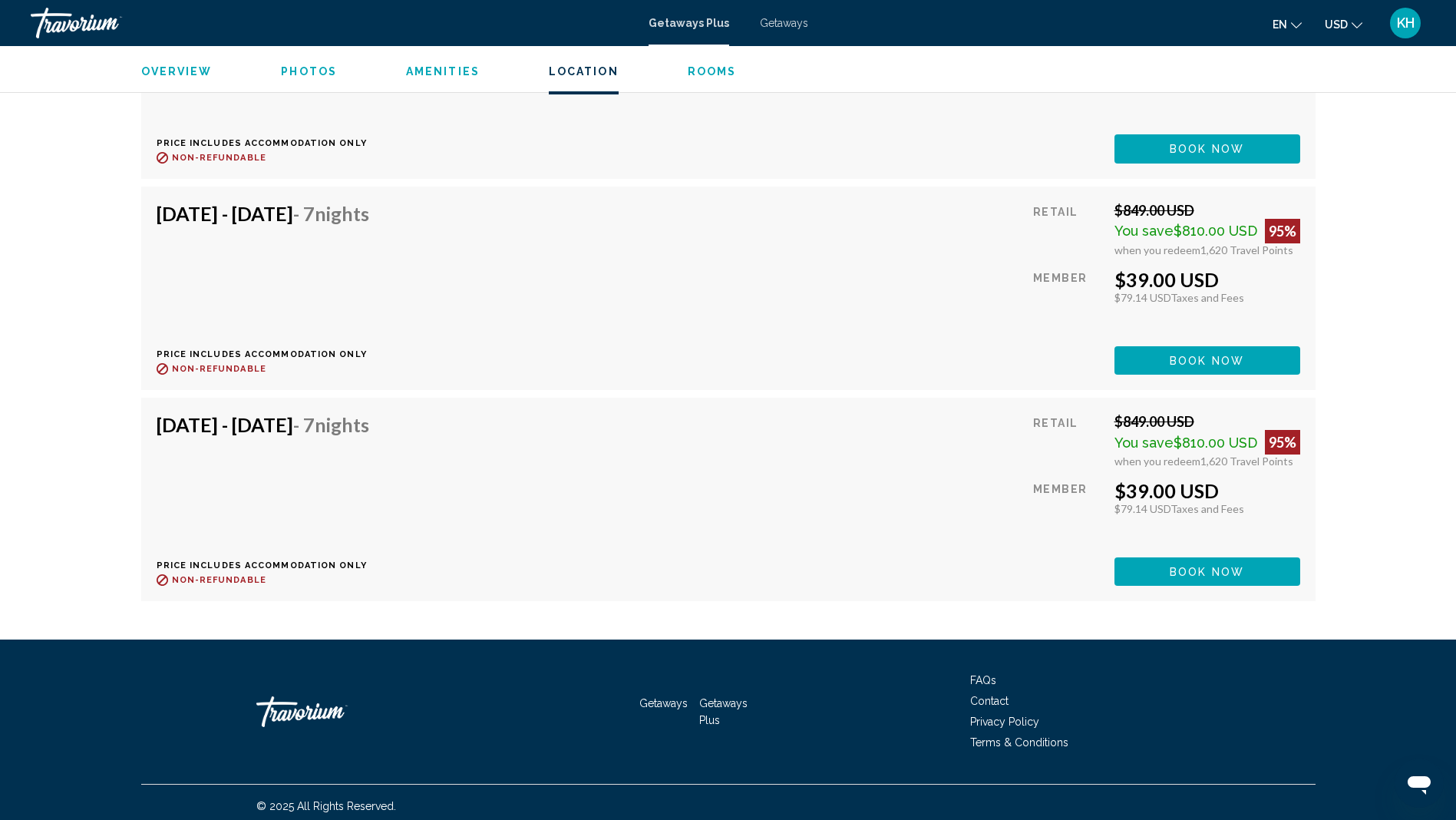
scroll to position [11869, 0]
